Goal: Check status: Check status

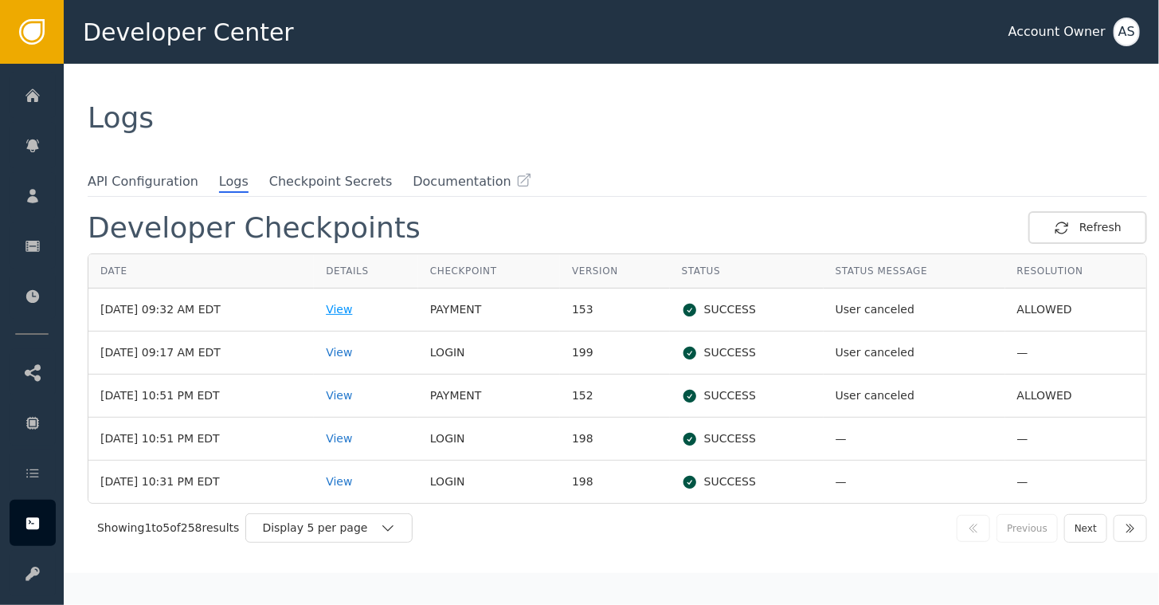
click at [351, 307] on div "View" at bounding box center [366, 309] width 80 height 17
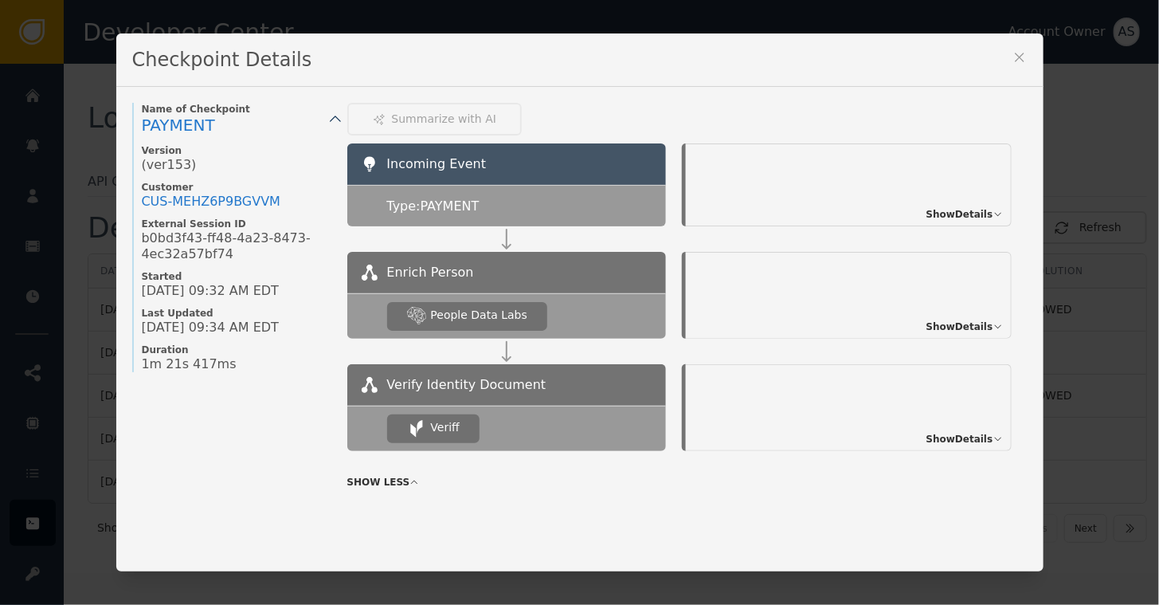
click at [963, 328] on span "Show Details" at bounding box center [959, 326] width 67 height 14
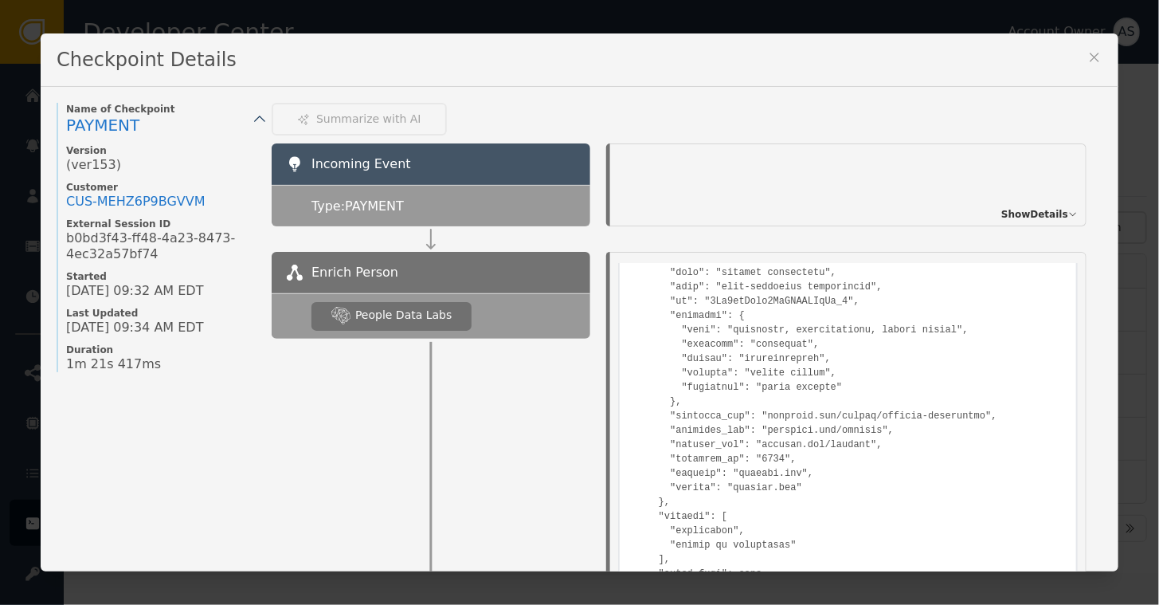
scroll to position [239, 0]
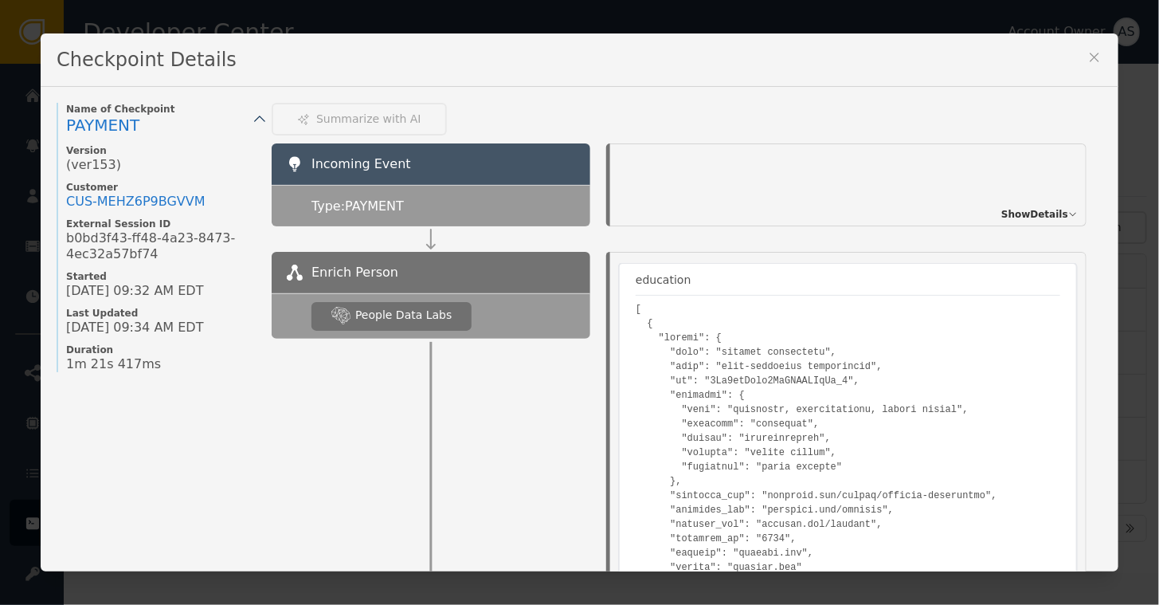
scroll to position [159, 0]
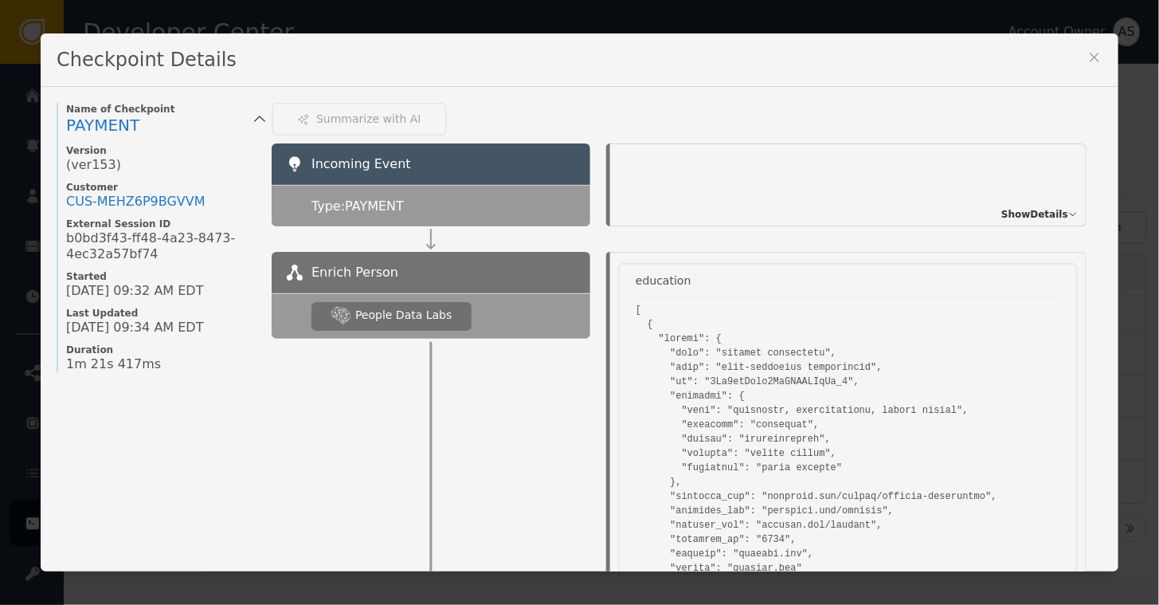
click at [1018, 214] on span "Show Details" at bounding box center [1034, 214] width 67 height 14
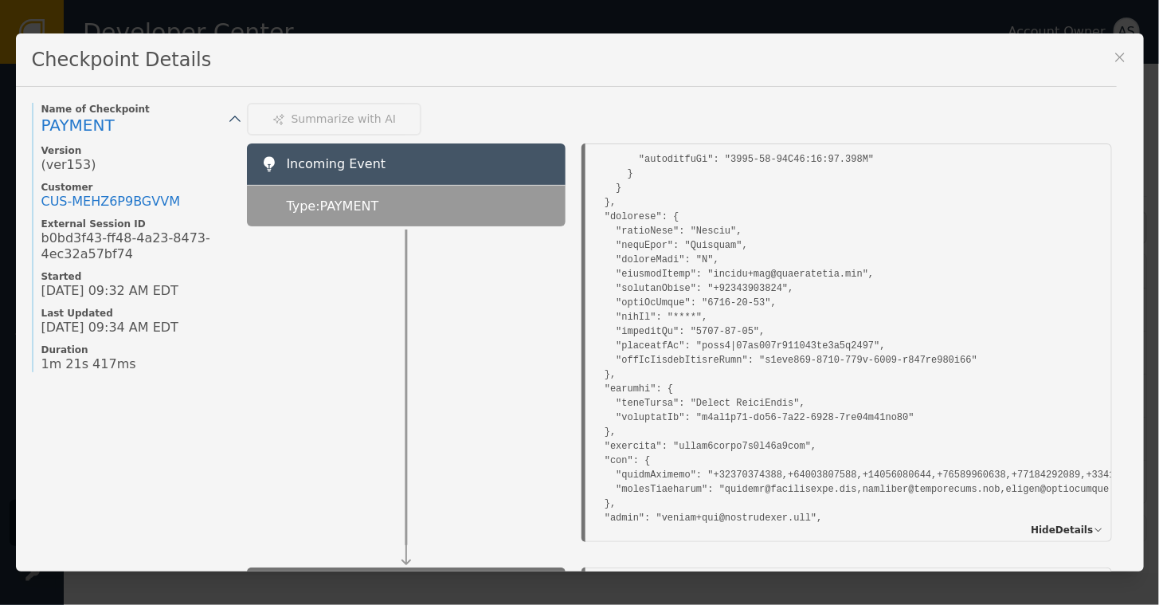
scroll to position [2310, 0]
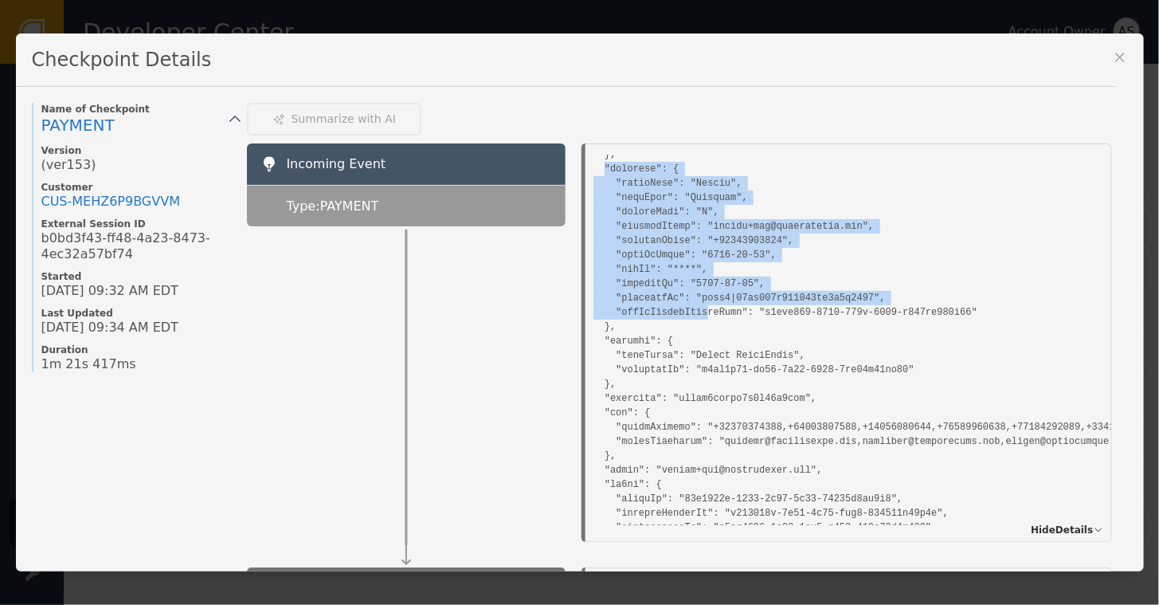
drag, startPoint x: 593, startPoint y: 166, endPoint x: 684, endPoint y: 312, distance: 172.4
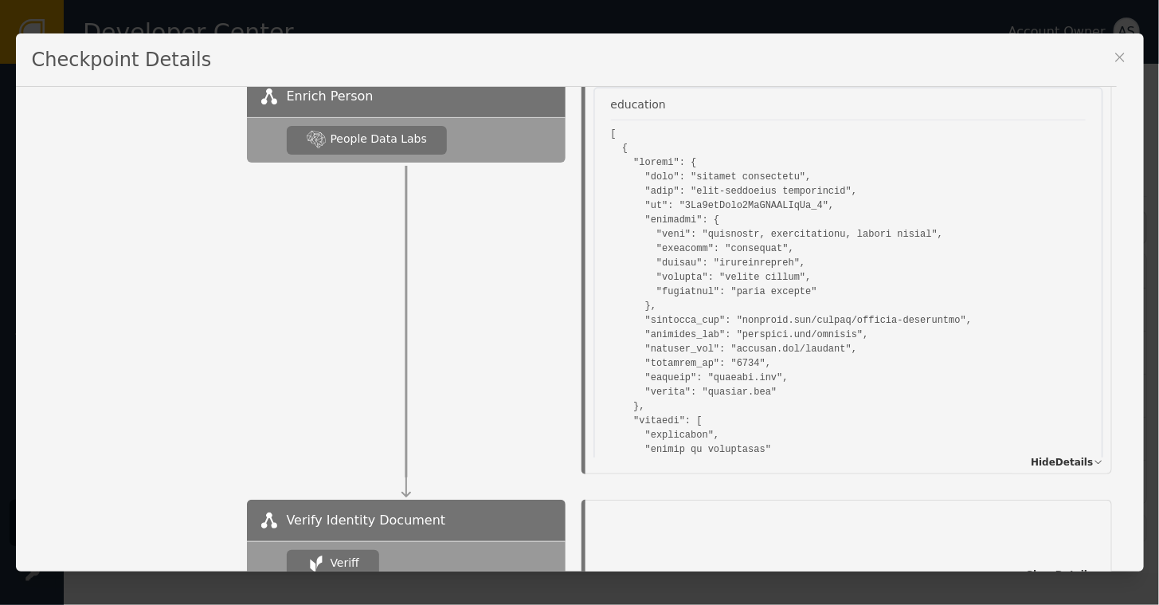
scroll to position [491, 0]
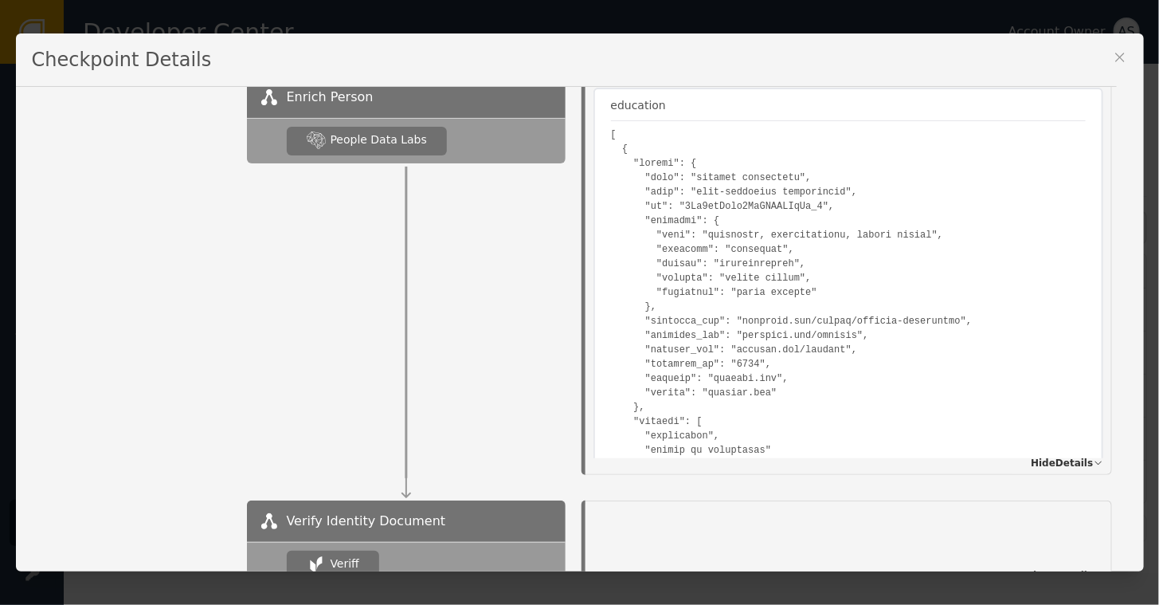
click at [835, 274] on pre at bounding box center [848, 586] width 475 height 918
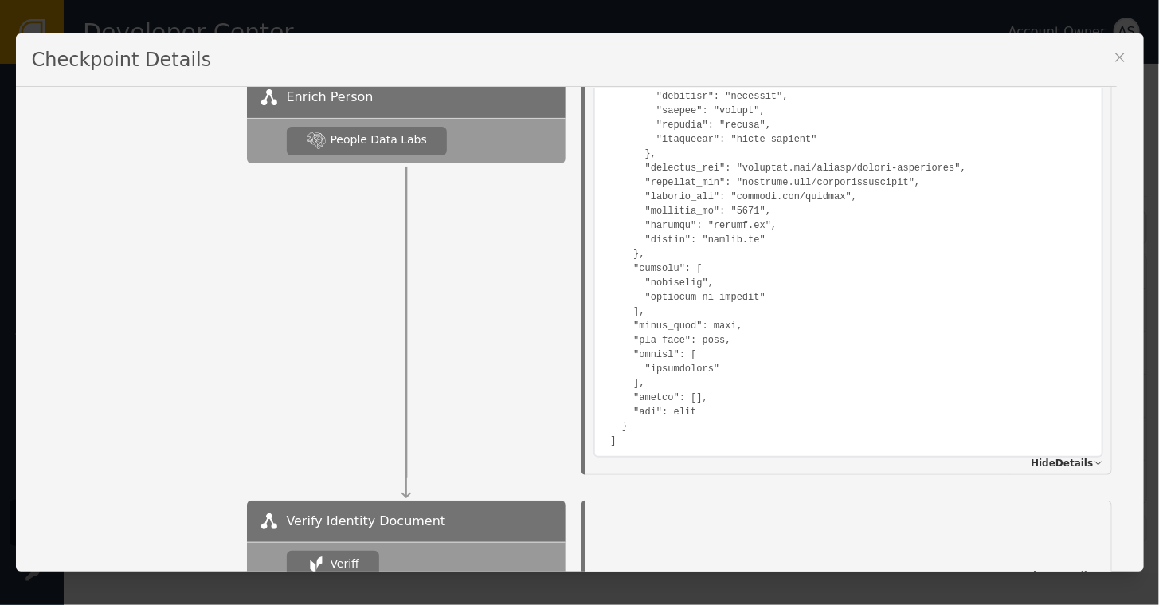
scroll to position [797, 0]
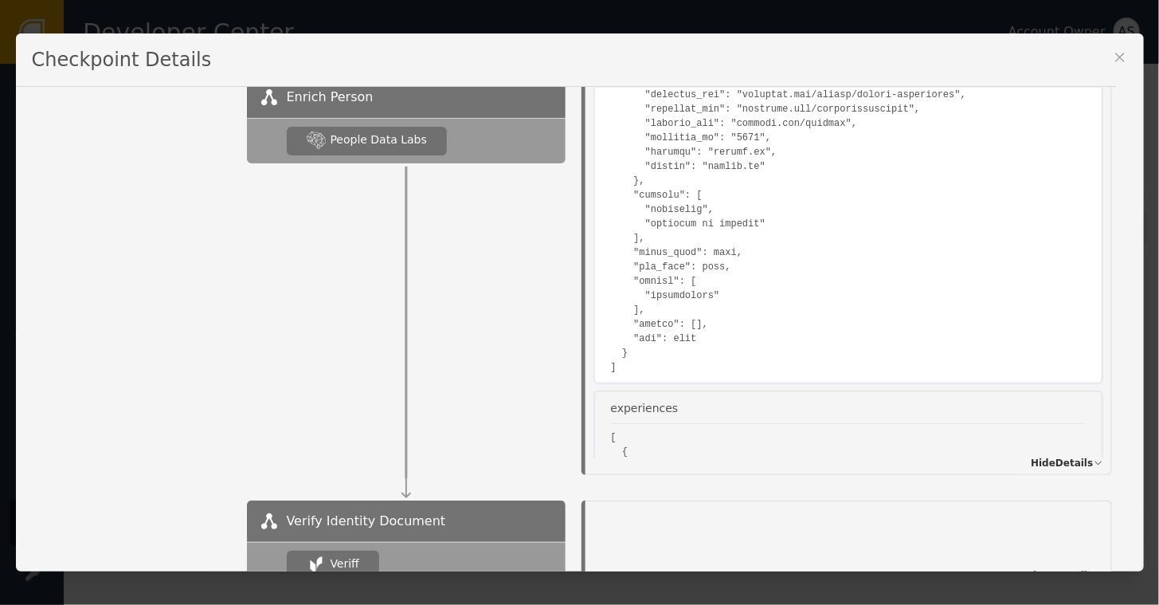
scroll to position [876, 0]
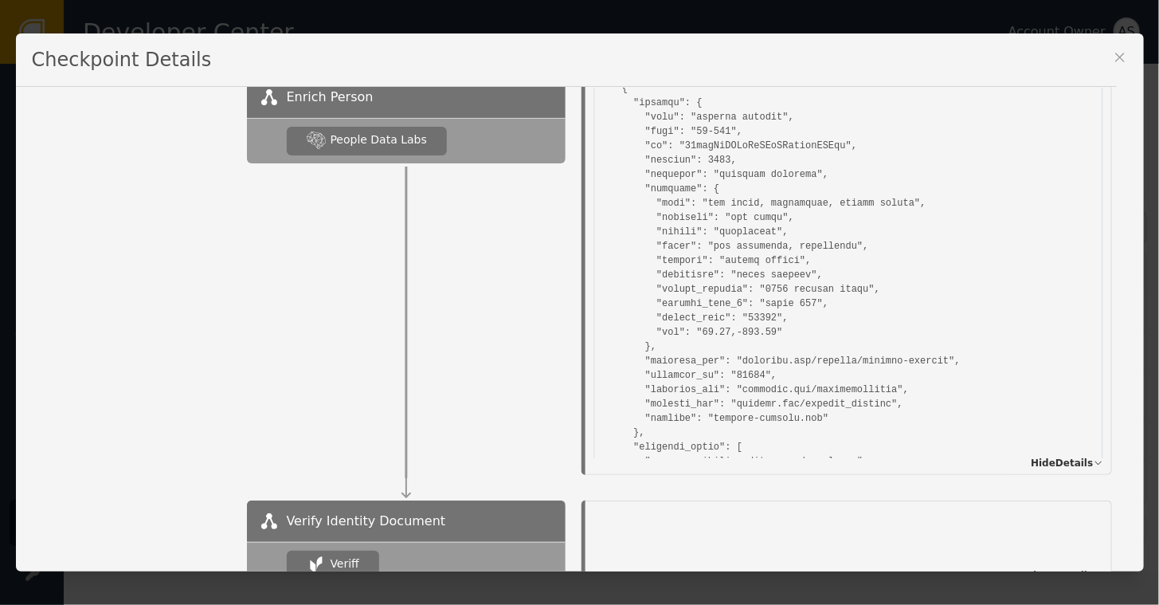
scroll to position [3255, 0]
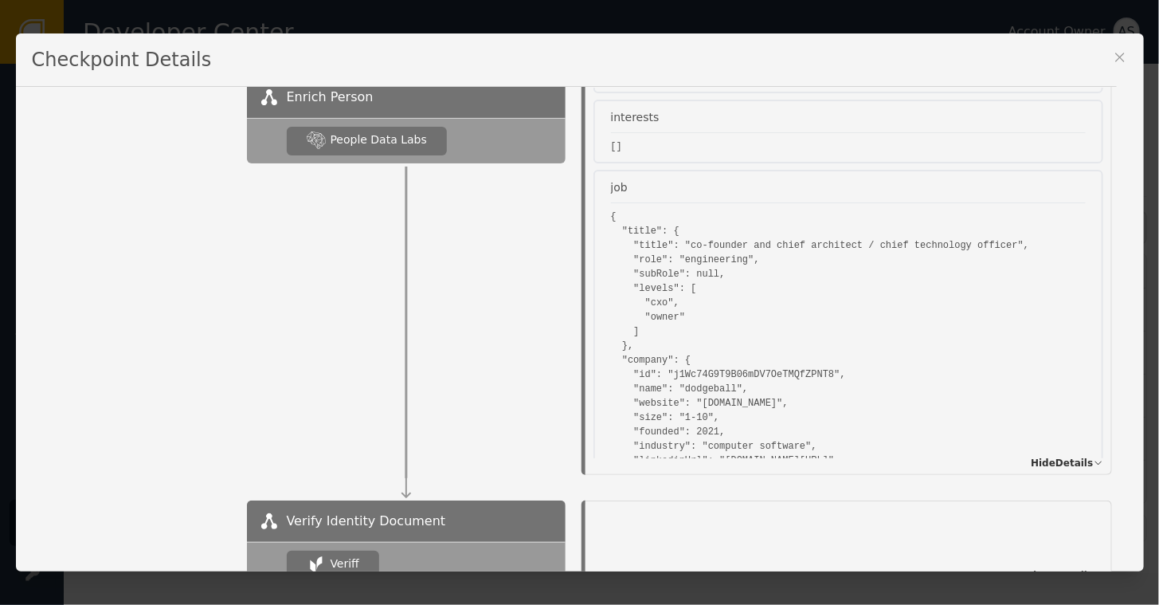
scroll to position [8284, 0]
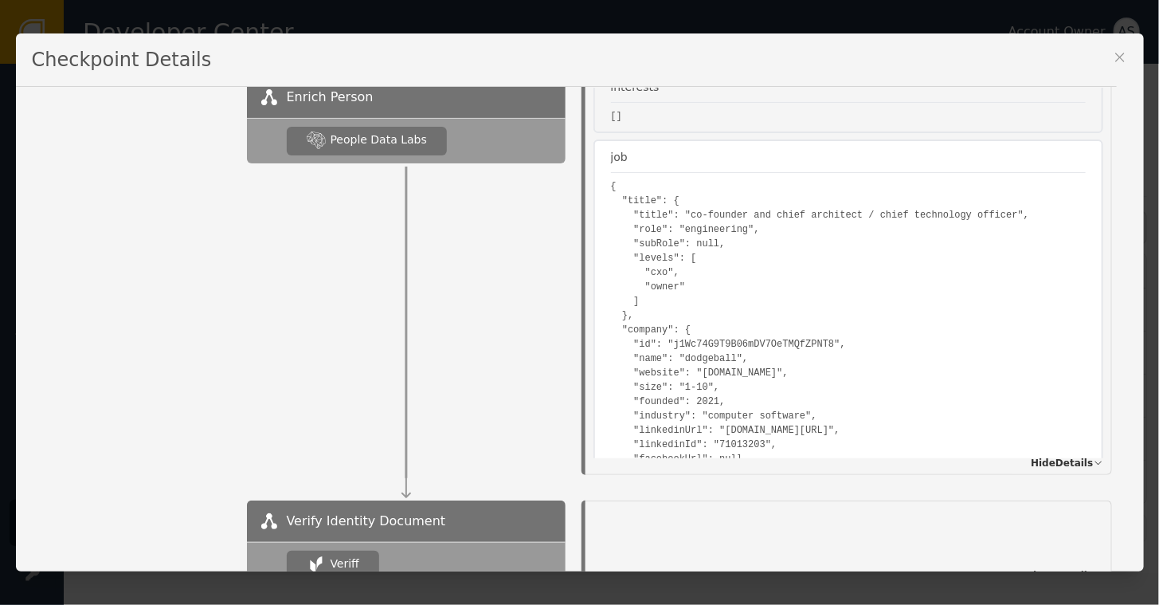
click at [878, 217] on pre "{ "title": { "title": "co-founder and chief architect / chief technology office…" at bounding box center [848, 437] width 475 height 516
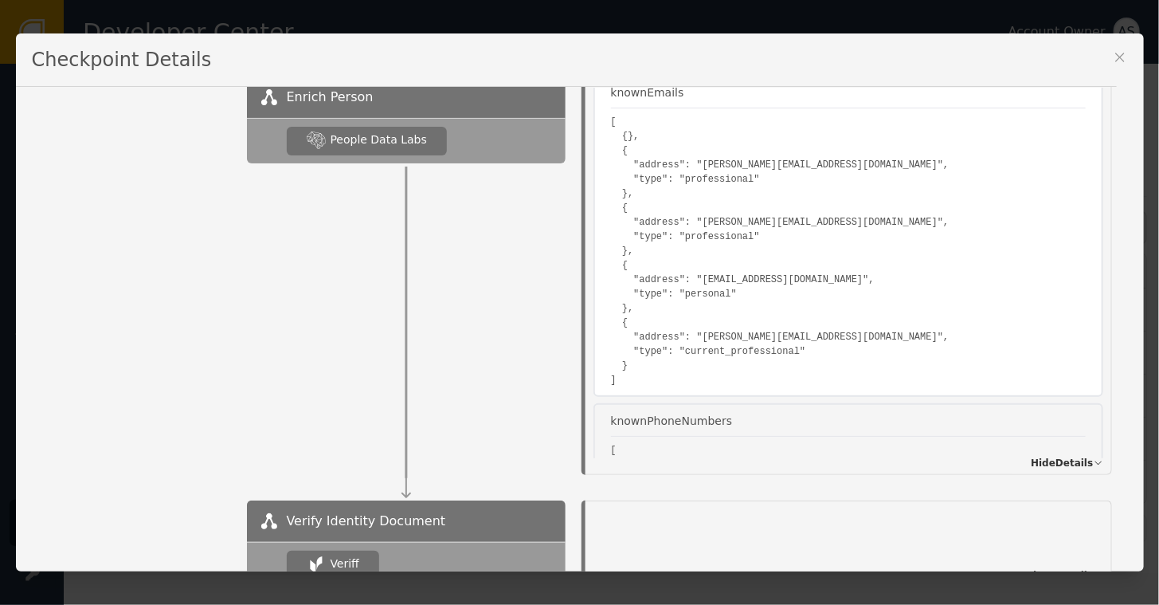
scroll to position [8921, 0]
click at [719, 286] on pre "[ {}, { "address": "[PERSON_NAME][EMAIL_ADDRESS][DOMAIN_NAME]", "type": "profes…" at bounding box center [848, 250] width 475 height 272
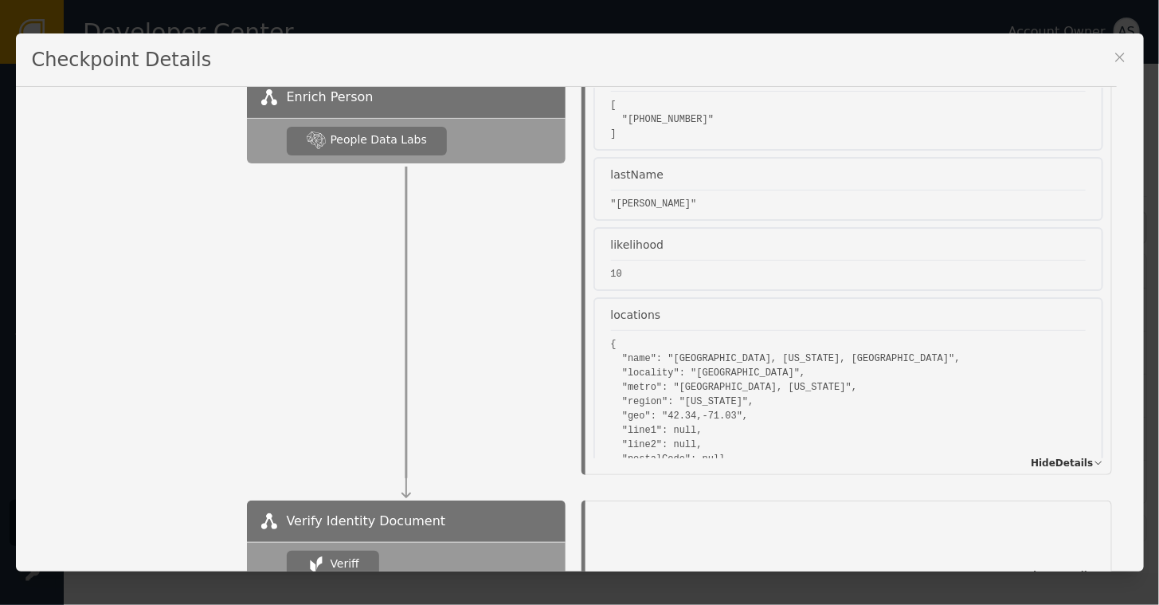
scroll to position [9086, 0]
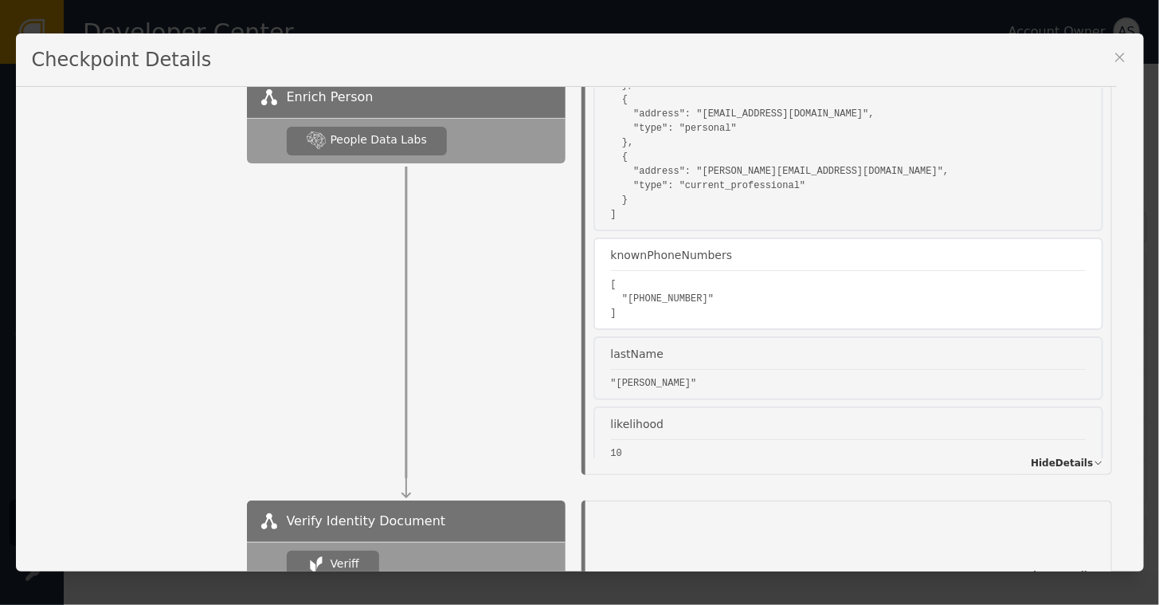
click at [695, 287] on pre "[ "[PHONE_NUMBER]" ]" at bounding box center [848, 298] width 475 height 43
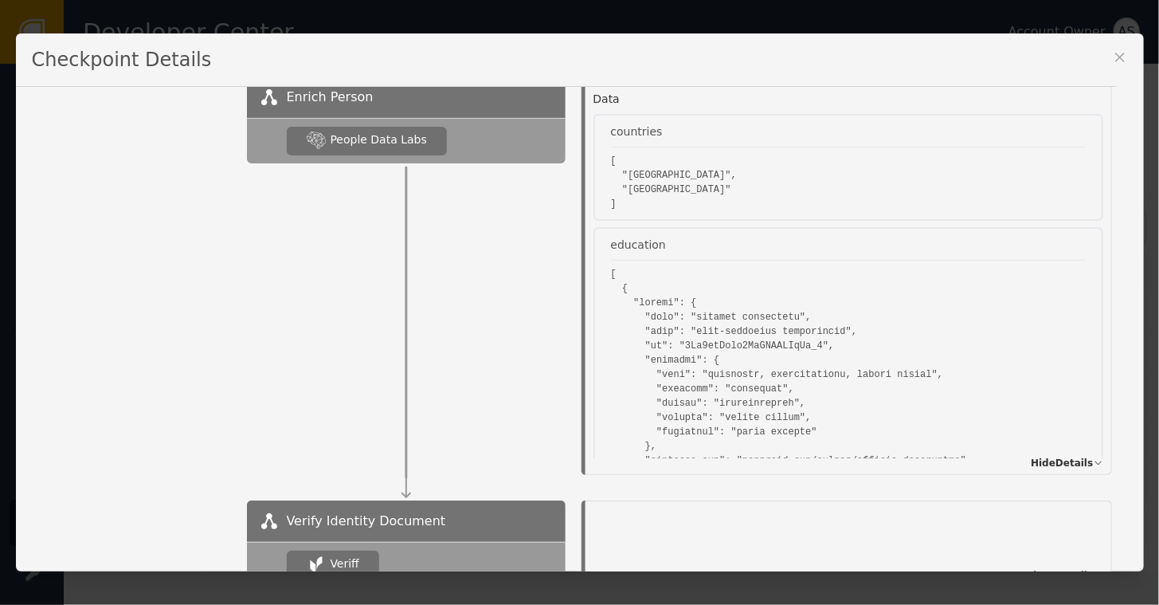
scroll to position [0, 0]
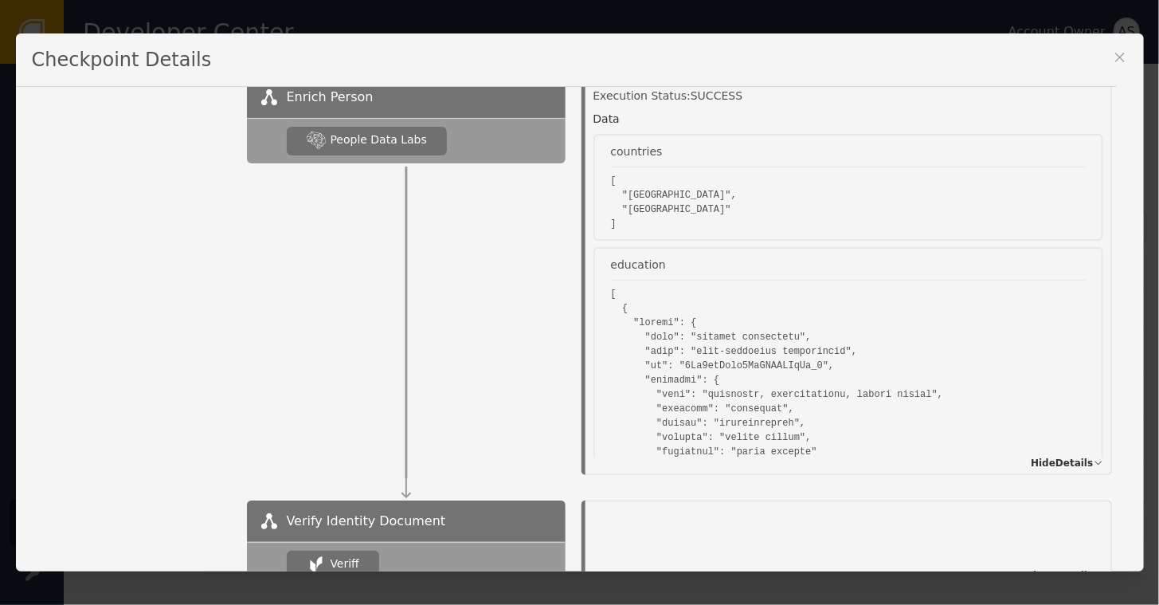
scroll to position [4302, 0]
click at [1120, 51] on icon at bounding box center [1120, 57] width 16 height 16
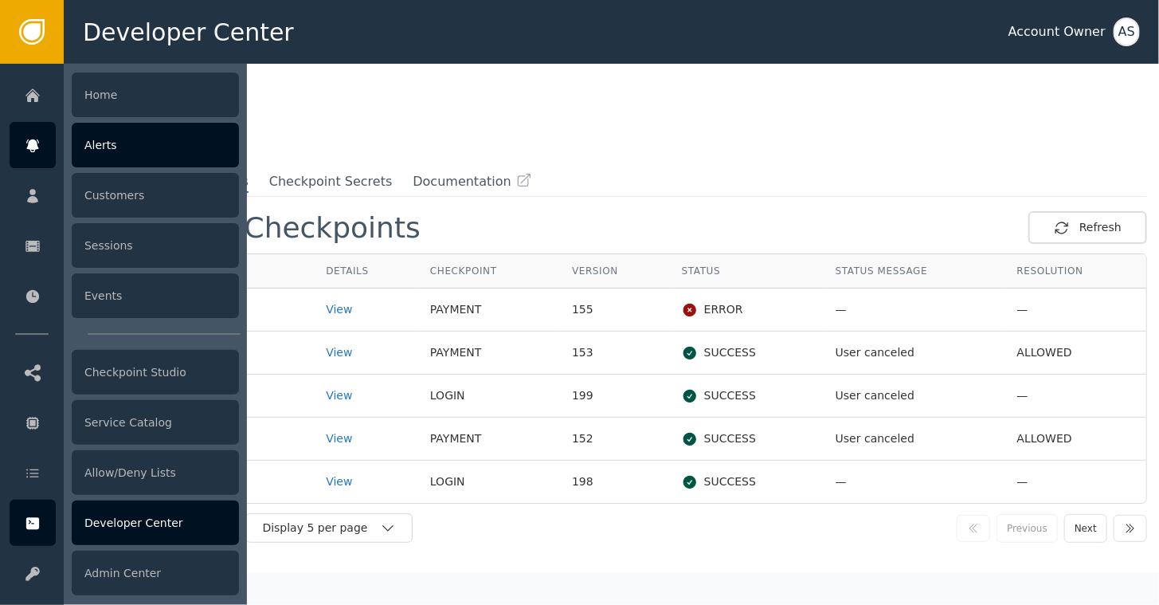
click at [74, 151] on div "Alerts" at bounding box center [155, 145] width 167 height 45
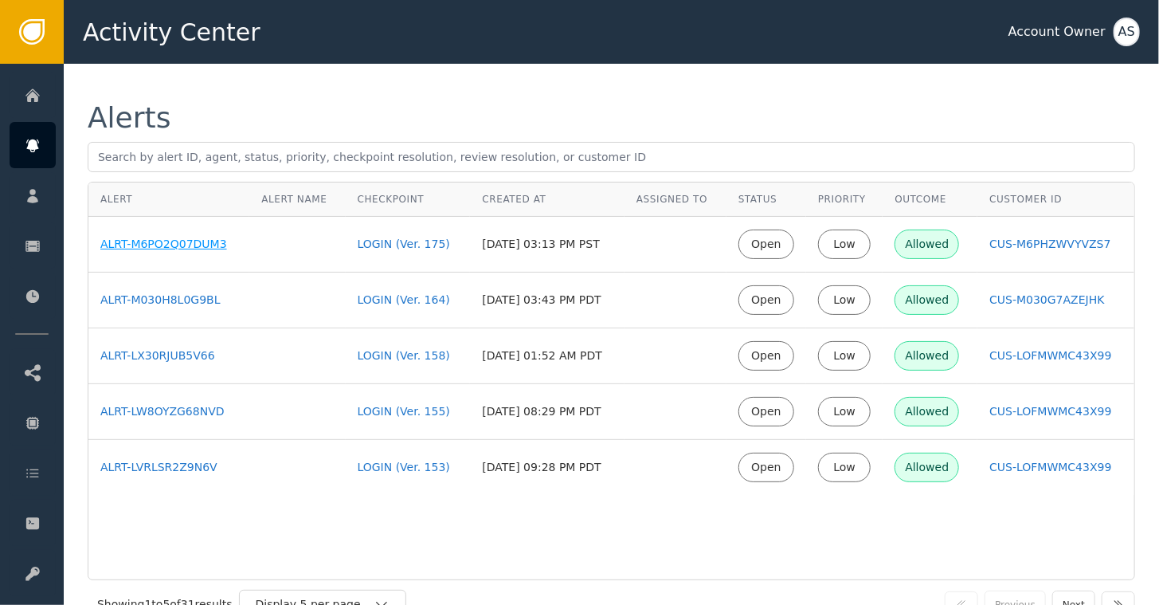
click at [150, 243] on div "ALRT-M6PO2Q07DUM3" at bounding box center [168, 244] width 137 height 17
